Goal: Transaction & Acquisition: Purchase product/service

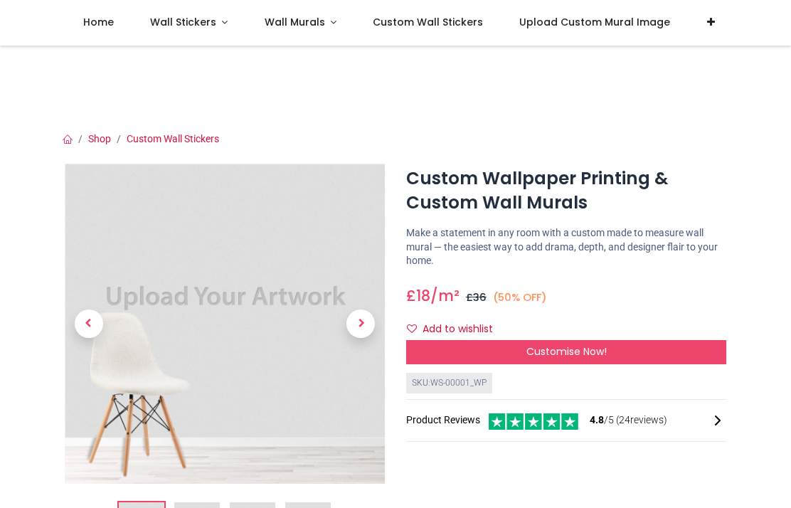
scroll to position [4, 0]
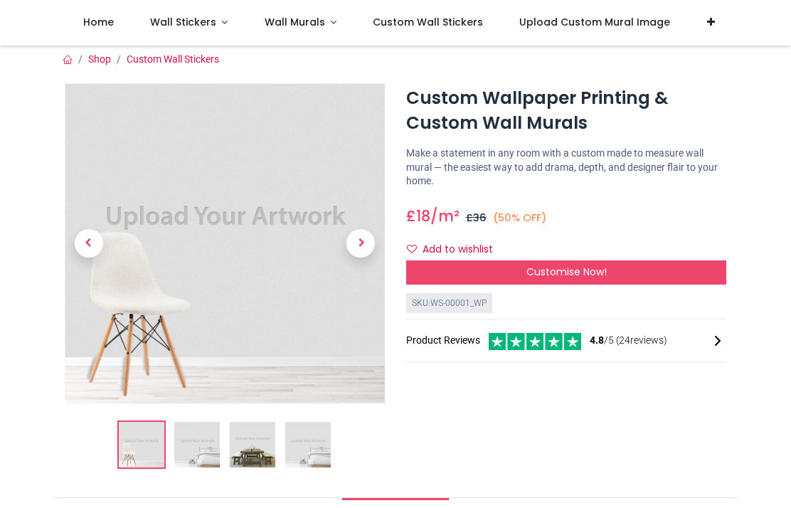
click at [206, 453] on img at bounding box center [197, 445] width 46 height 46
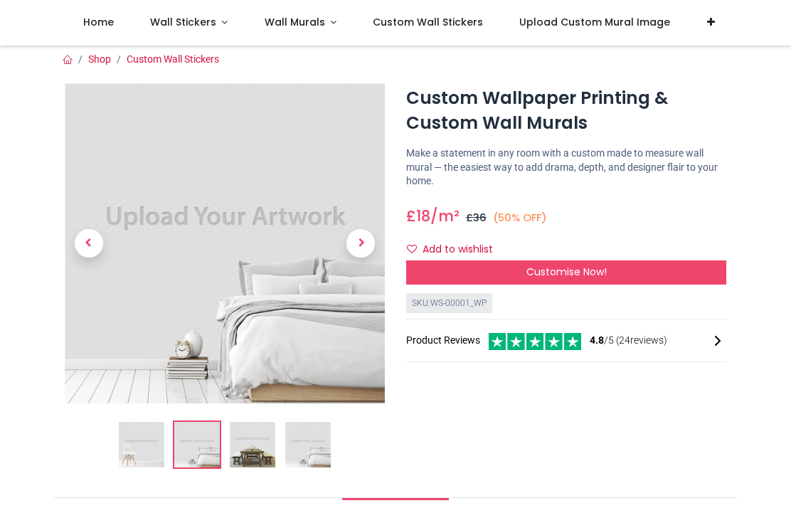
click at [258, 443] on img at bounding box center [253, 445] width 46 height 46
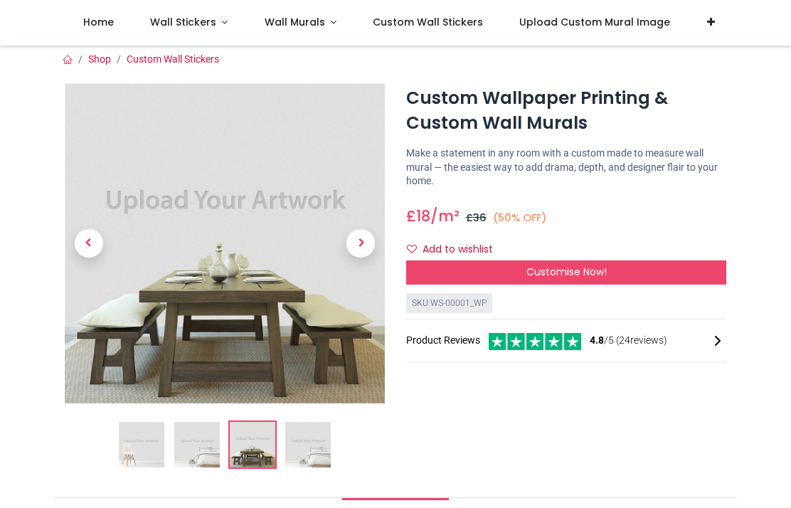
click at [310, 448] on img at bounding box center [308, 445] width 46 height 46
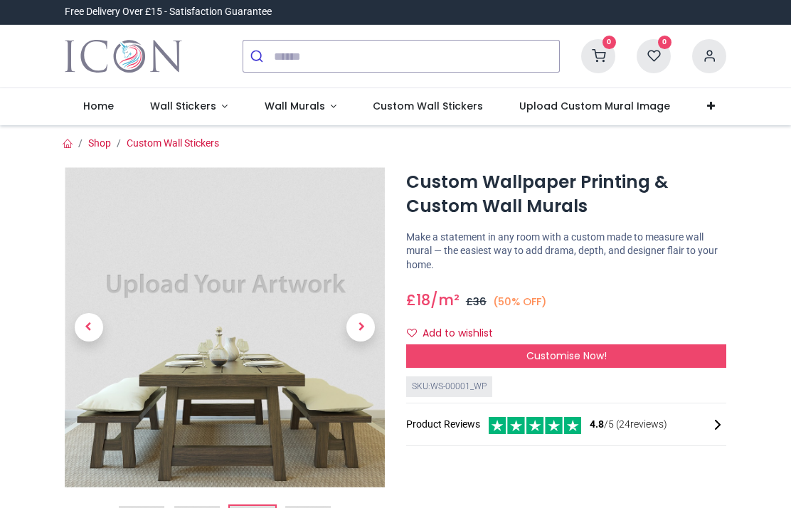
scroll to position [7, 0]
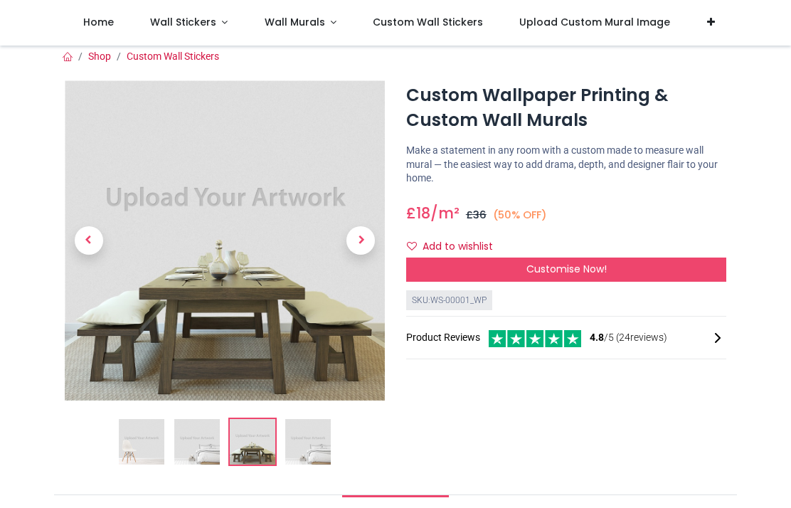
click at [559, 275] on div "Customise Now!" at bounding box center [566, 270] width 320 height 24
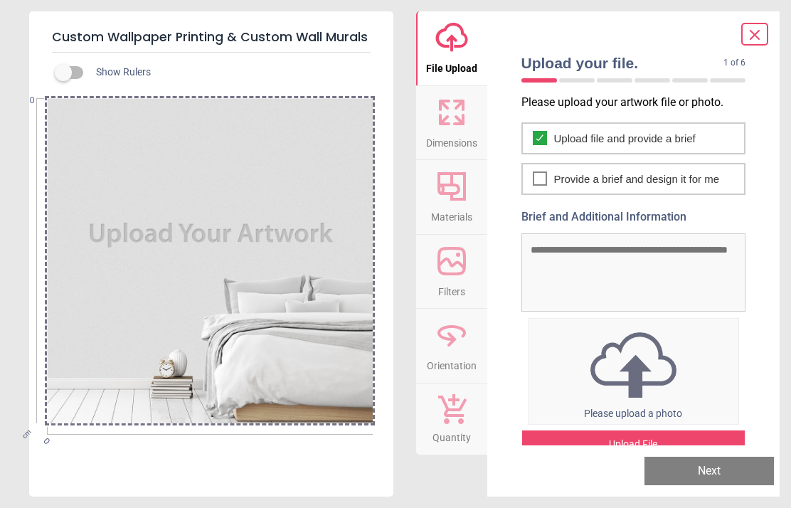
click at [248, 274] on div at bounding box center [209, 260] width 325 height 325
click at [638, 361] on img at bounding box center [634, 365] width 211 height 74
click at [644, 363] on img at bounding box center [634, 365] width 211 height 74
click at [634, 375] on img at bounding box center [634, 365] width 211 height 74
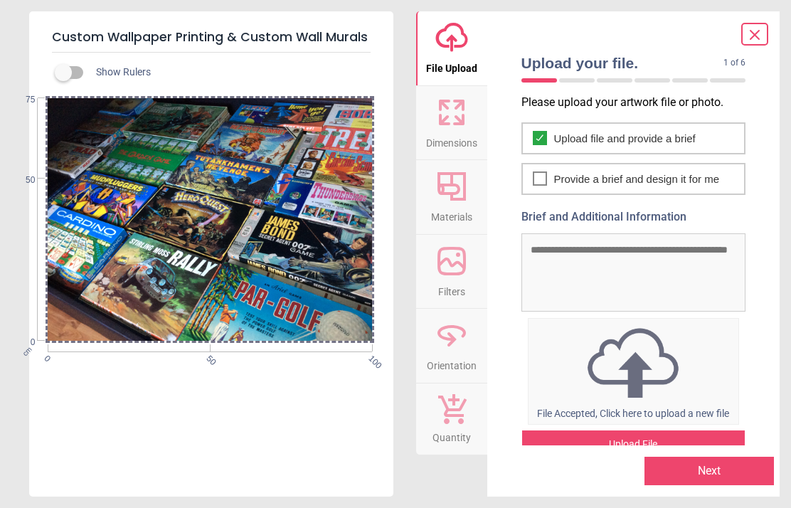
click at [446, 122] on icon at bounding box center [444, 119] width 9 height 9
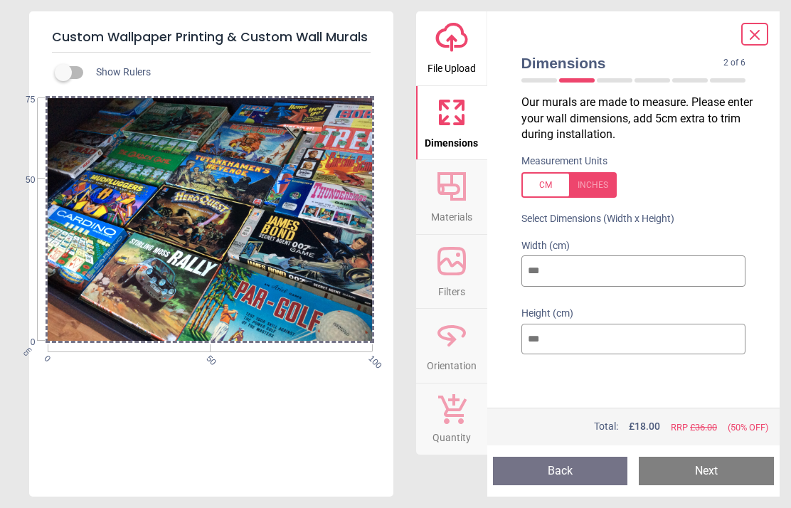
click at [21, 191] on div "Custom Wallpaper Printing & Custom Wall Murals Show Rulers cm 0 50 100 0 50 75 …" at bounding box center [395, 254] width 791 height 508
click at [549, 182] on div at bounding box center [569, 185] width 95 height 26
type input "**"
click at [552, 272] on input "**" at bounding box center [634, 270] width 225 height 31
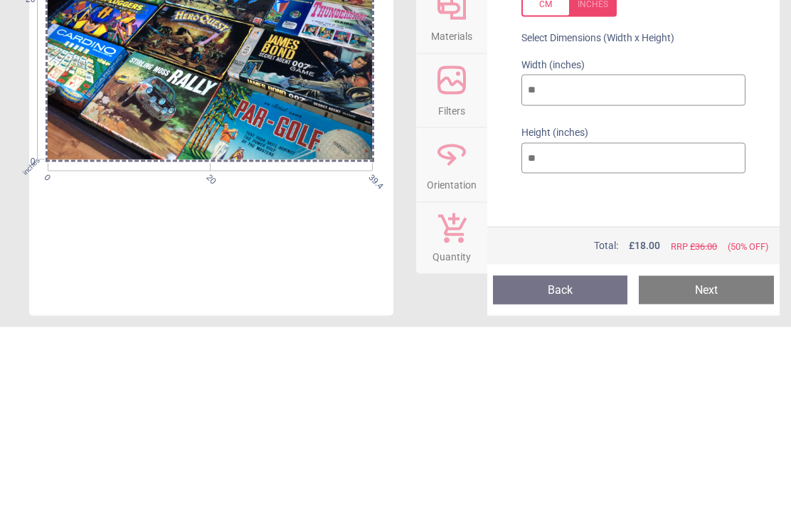
type input "*"
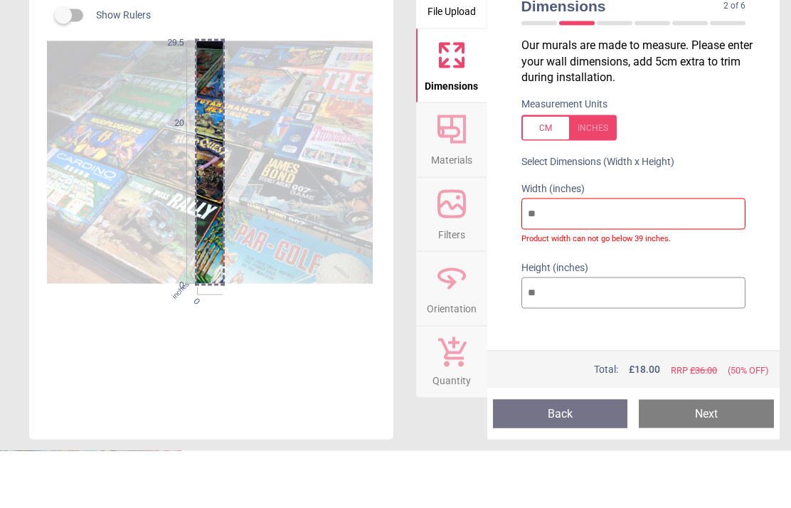
click at [605, 172] on div at bounding box center [569, 185] width 95 height 26
type input "**"
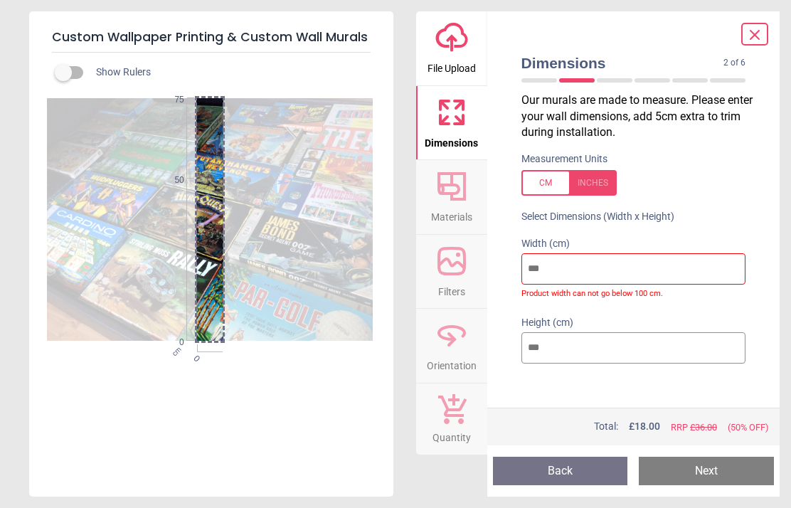
scroll to position [1, 0]
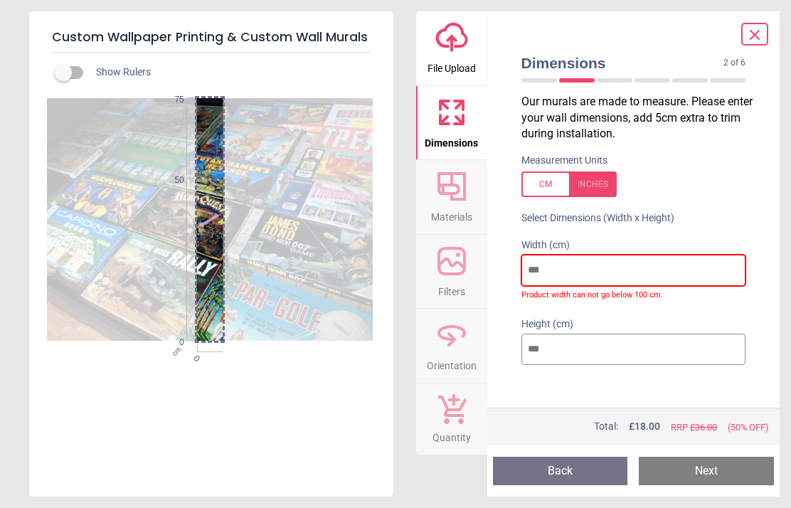
click at [551, 268] on input "number" at bounding box center [634, 270] width 225 height 31
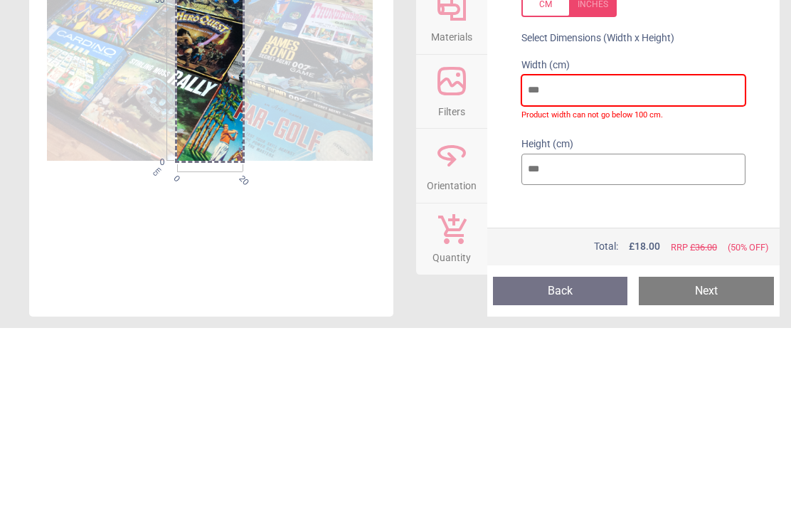
scroll to position [0, 0]
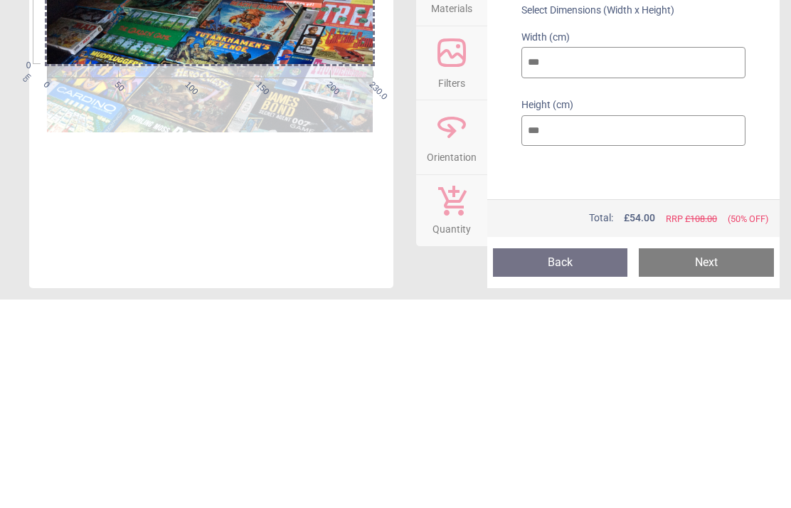
type input "***"
click at [572, 324] on input "**" at bounding box center [634, 339] width 225 height 31
type input "*"
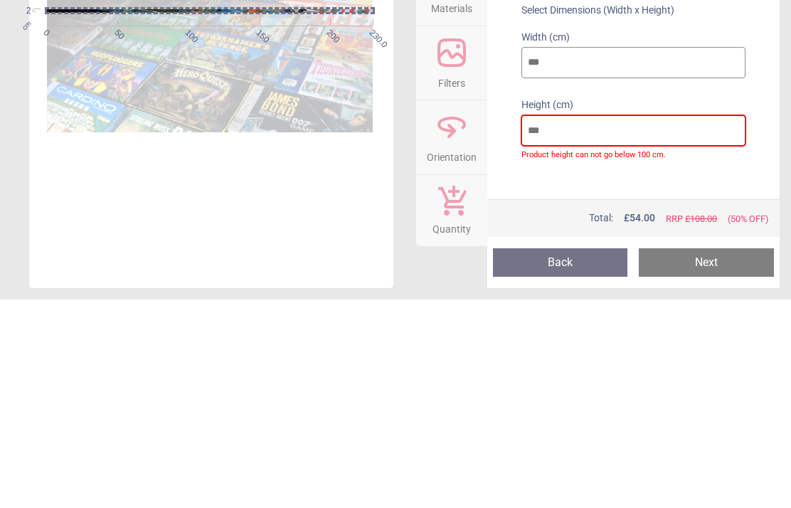
type input "***"
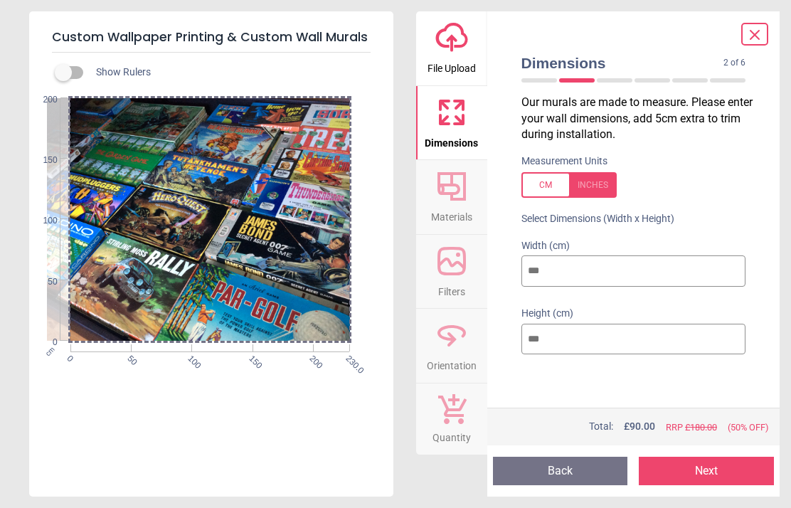
click at [473, 187] on button "Materials" at bounding box center [451, 197] width 71 height 74
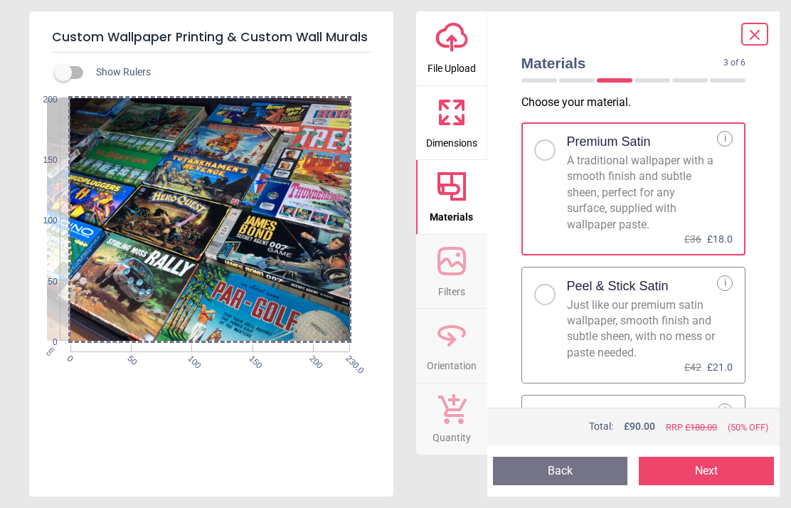
click at [722, 478] on button "Next" at bounding box center [706, 471] width 135 height 28
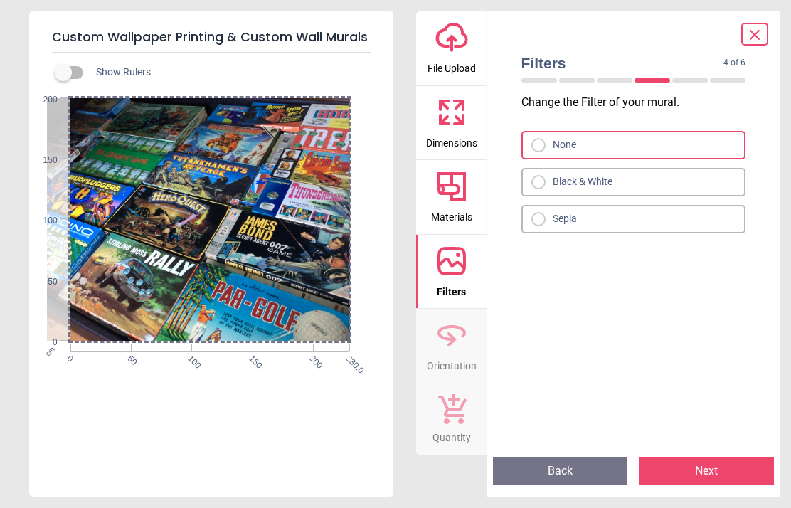
click at [719, 472] on button "Next" at bounding box center [706, 471] width 135 height 28
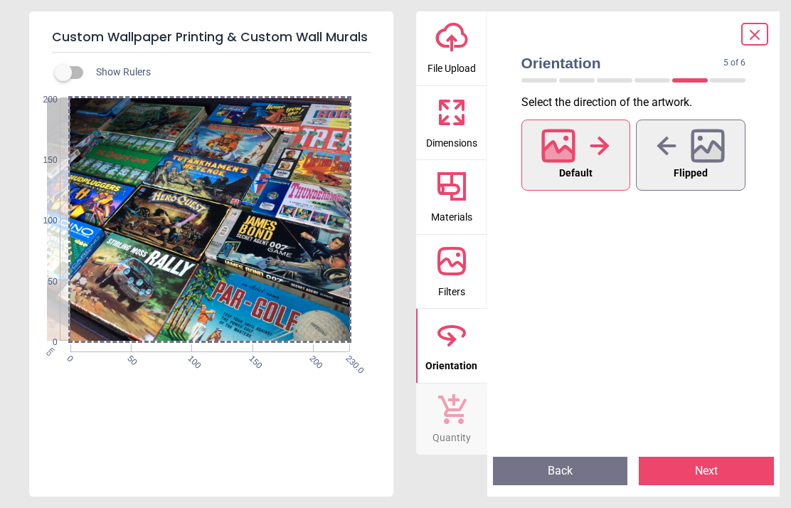
click at [707, 161] on icon at bounding box center [708, 145] width 31 height 31
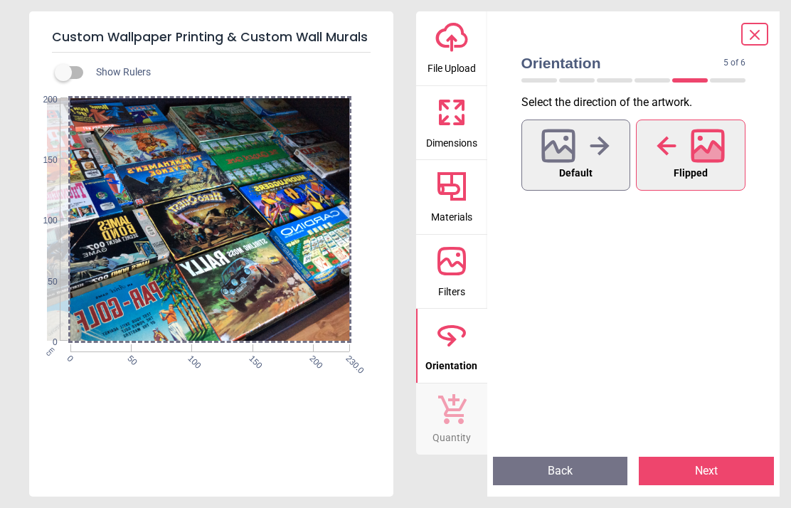
click at [581, 153] on div at bounding box center [575, 145] width 68 height 37
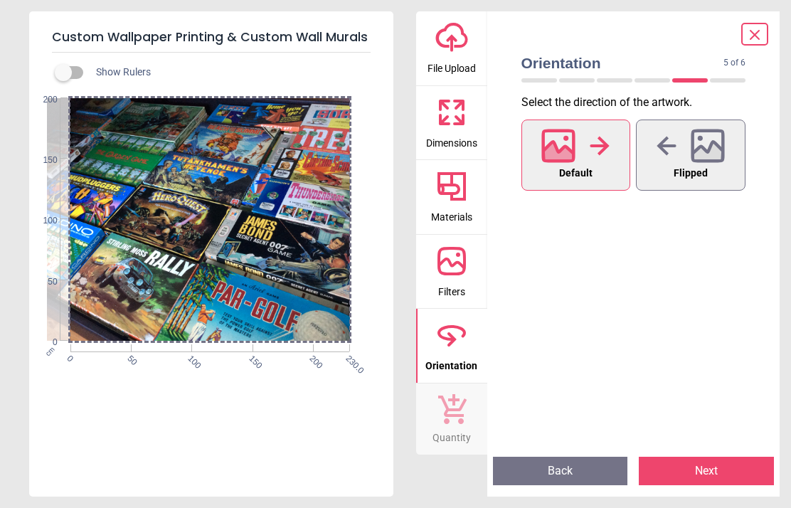
click at [733, 470] on button "Next" at bounding box center [706, 471] width 135 height 28
